Goal: Task Accomplishment & Management: Complete application form

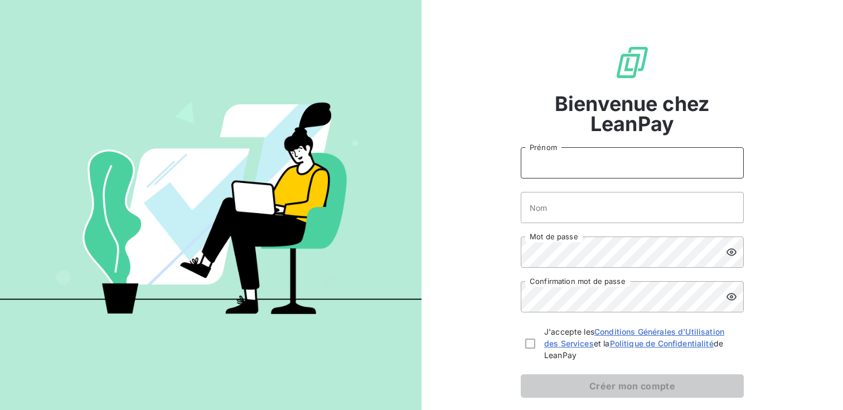
click at [640, 156] on input "Prénom" at bounding box center [632, 162] width 223 height 31
type input "l"
type input "[PERSON_NAME]"
type input "VESTRI"
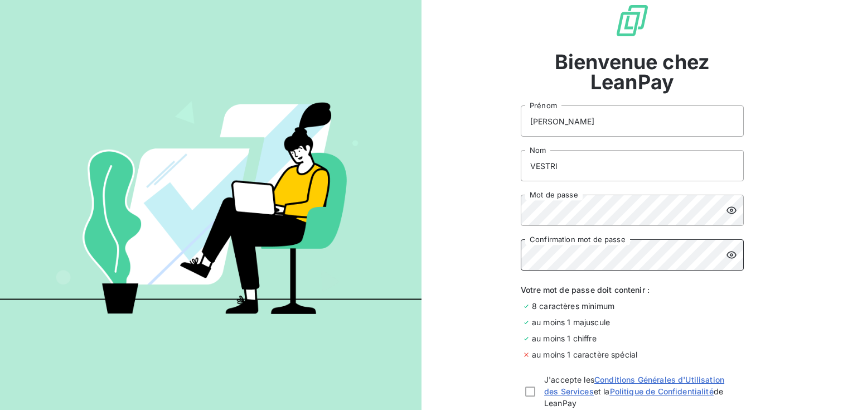
scroll to position [112, 0]
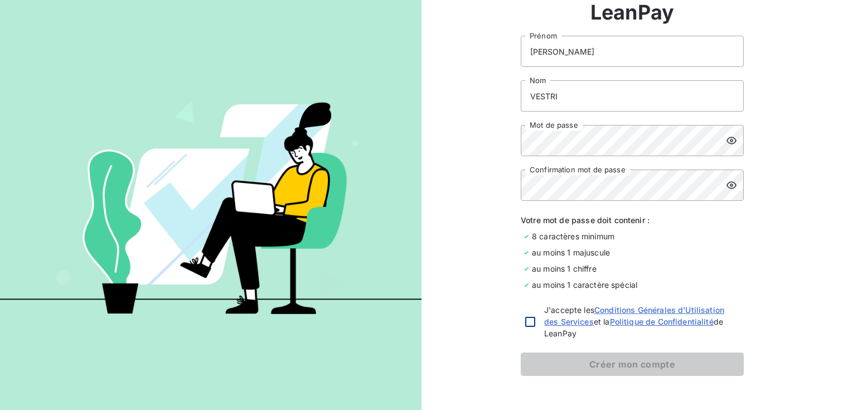
click at [530, 319] on div at bounding box center [530, 322] width 10 height 10
checkbox input "true"
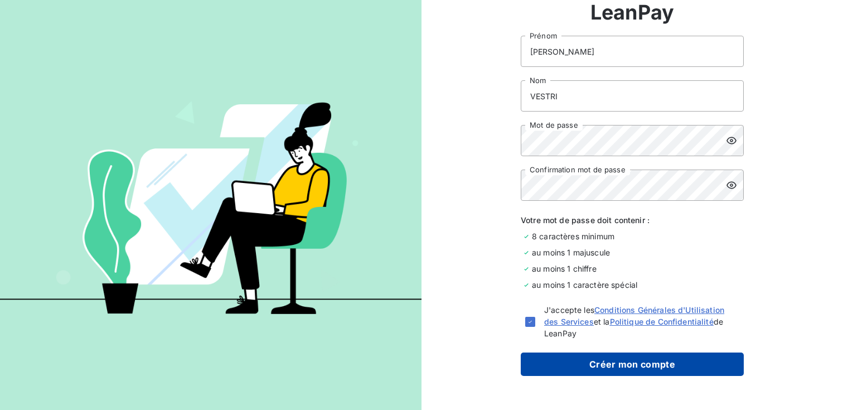
click at [583, 360] on button "Créer mon compte" at bounding box center [632, 363] width 223 height 23
